Goal: Task Accomplishment & Management: Use online tool/utility

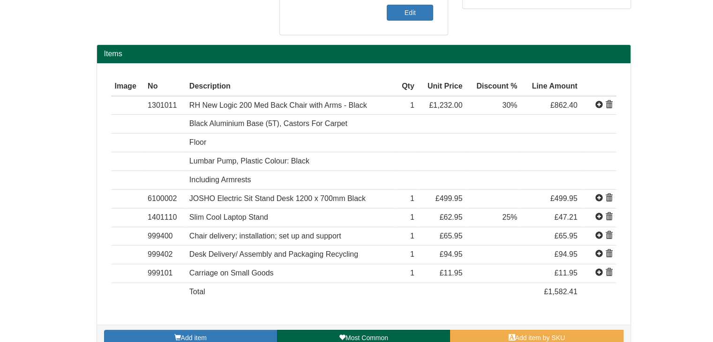
scroll to position [264, 0]
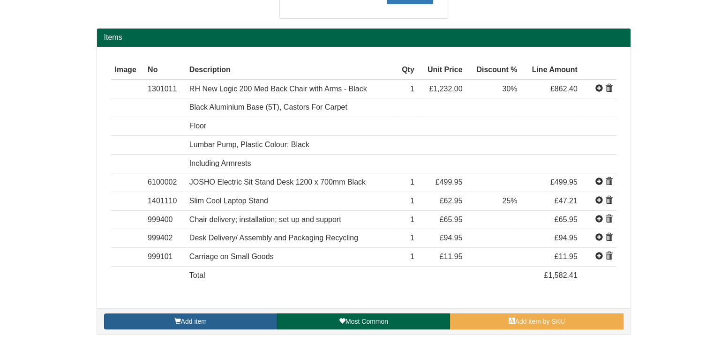
click at [168, 318] on link "Add item" at bounding box center [190, 322] width 173 height 16
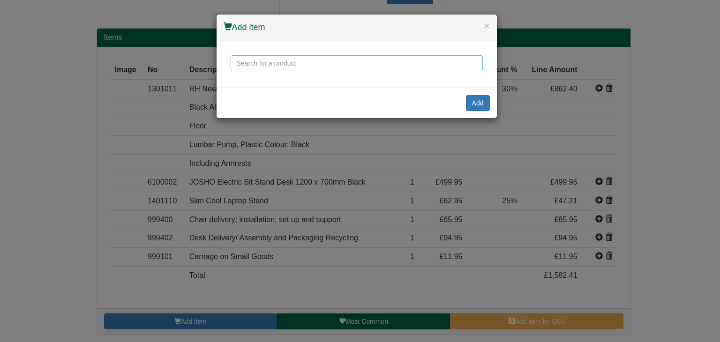
click at [306, 64] on input "text" at bounding box center [357, 63] width 252 height 16
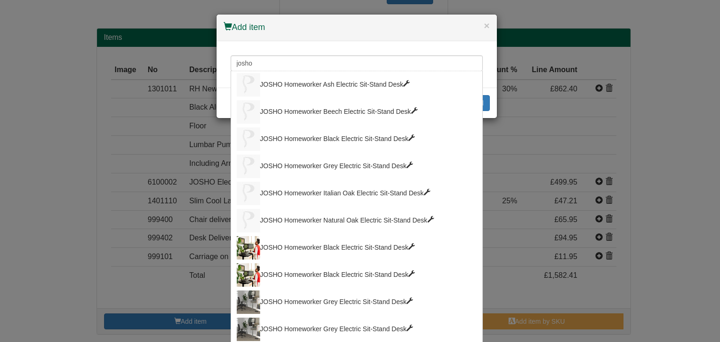
type input "JOSHO Homeworker White Electric Sit-Stand Desk"
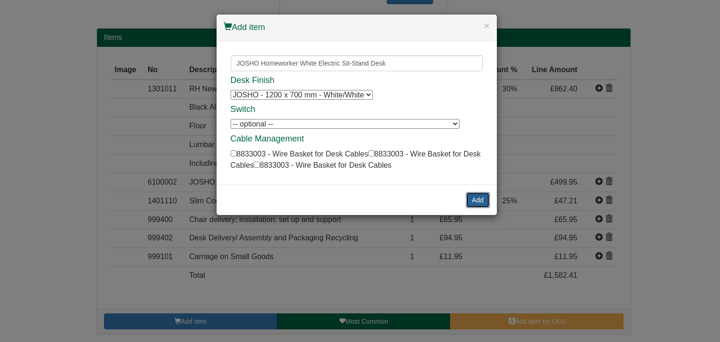
click at [480, 197] on button "Add" at bounding box center [478, 200] width 24 height 16
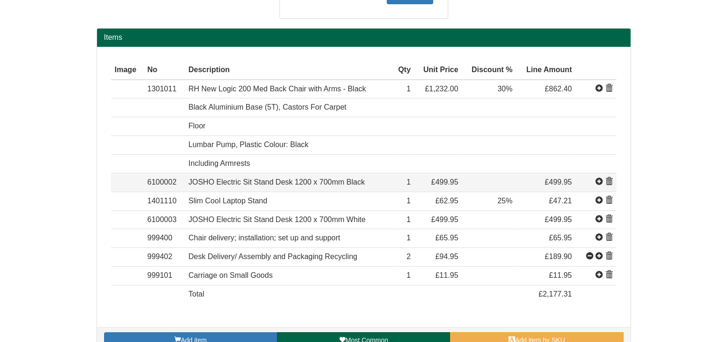
click at [610, 180] on span at bounding box center [609, 182] width 8 height 8
